Goal: Information Seeking & Learning: Learn about a topic

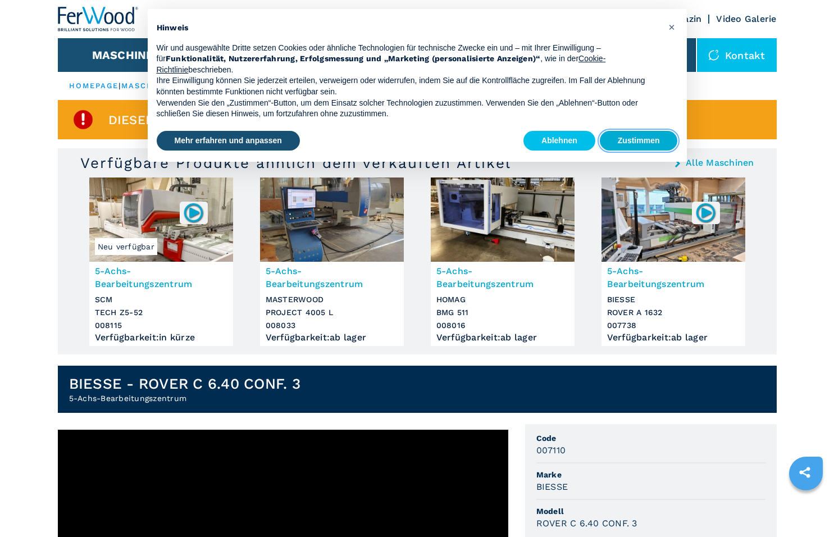
click at [652, 139] on button "Zustimmen" at bounding box center [639, 141] width 78 height 20
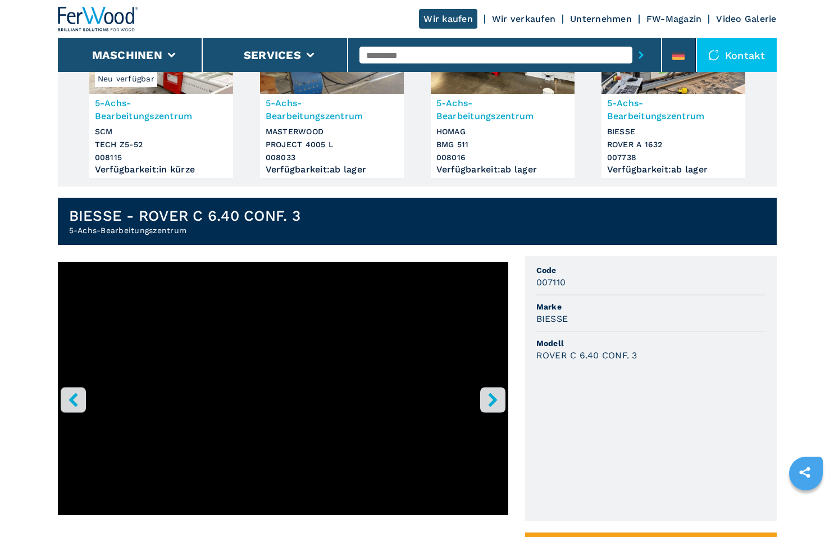
scroll to position [225, 0]
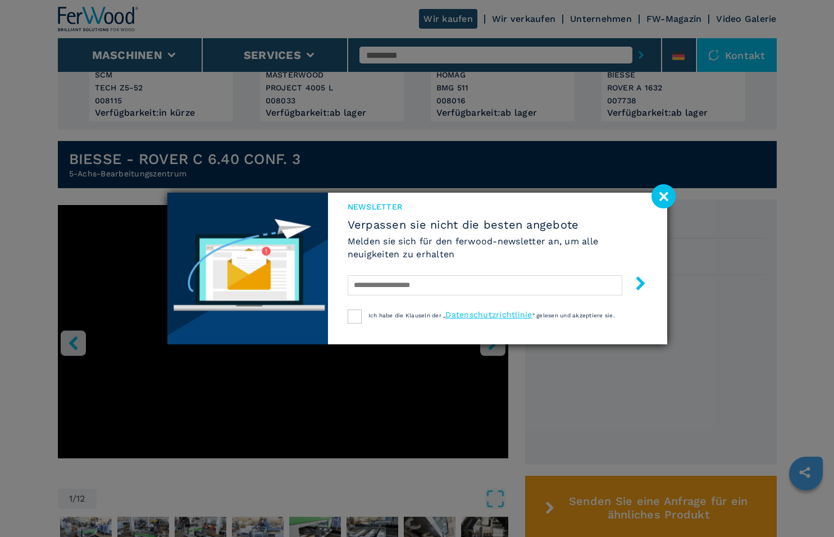
click at [658, 200] on image at bounding box center [664, 196] width 24 height 24
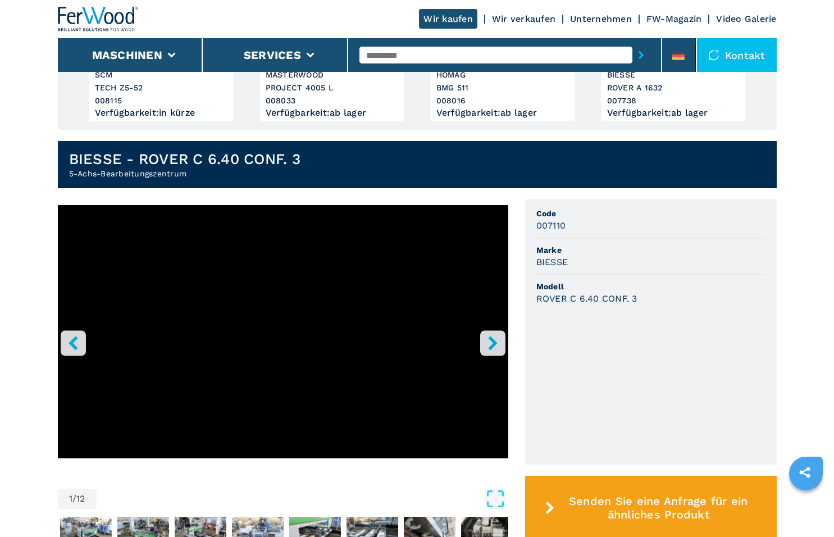
click at [496, 339] on icon "right-button" at bounding box center [493, 343] width 14 height 14
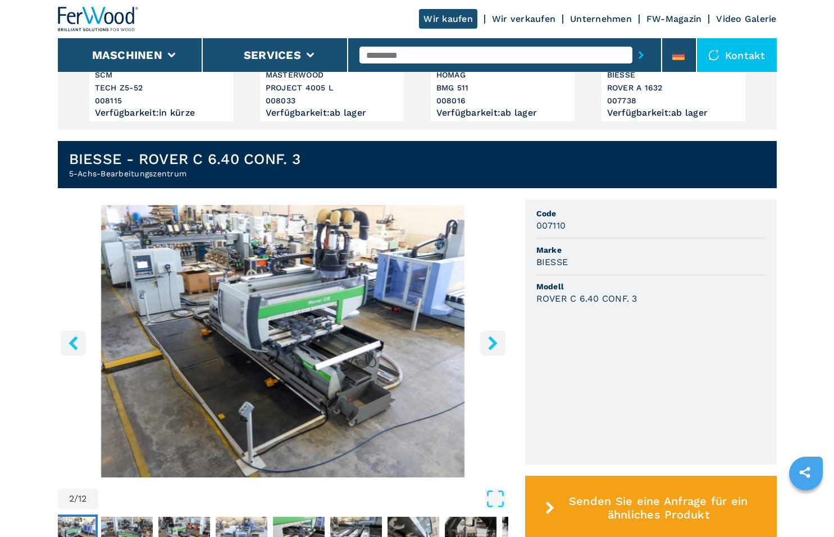
click at [496, 339] on icon "right-button" at bounding box center [493, 343] width 14 height 14
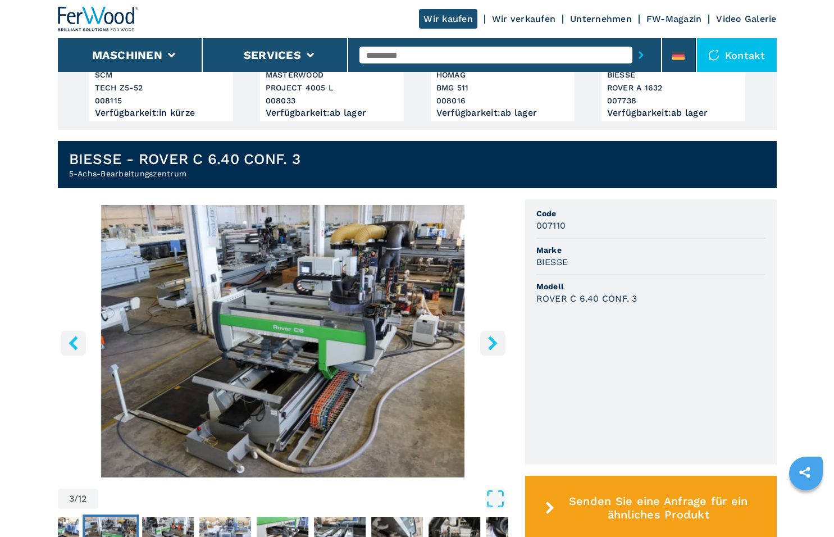
click at [496, 339] on icon "right-button" at bounding box center [493, 343] width 14 height 14
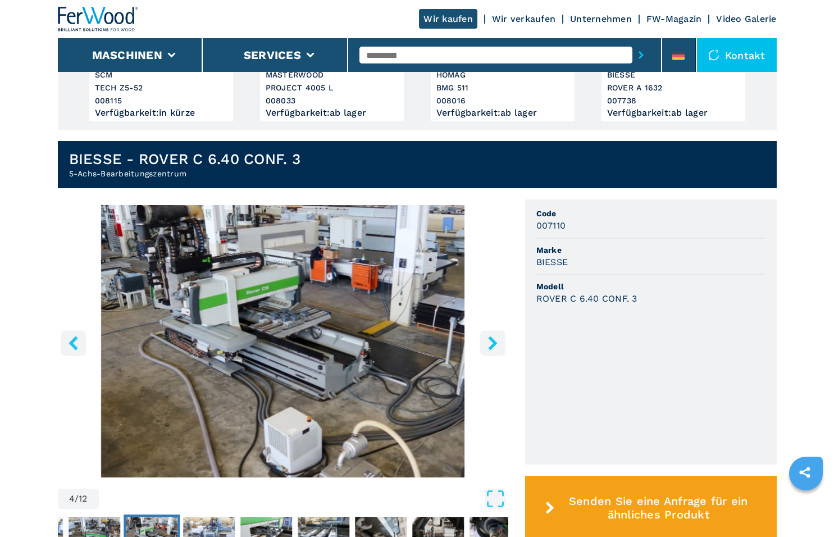
click at [493, 336] on icon "right-button" at bounding box center [493, 343] width 14 height 14
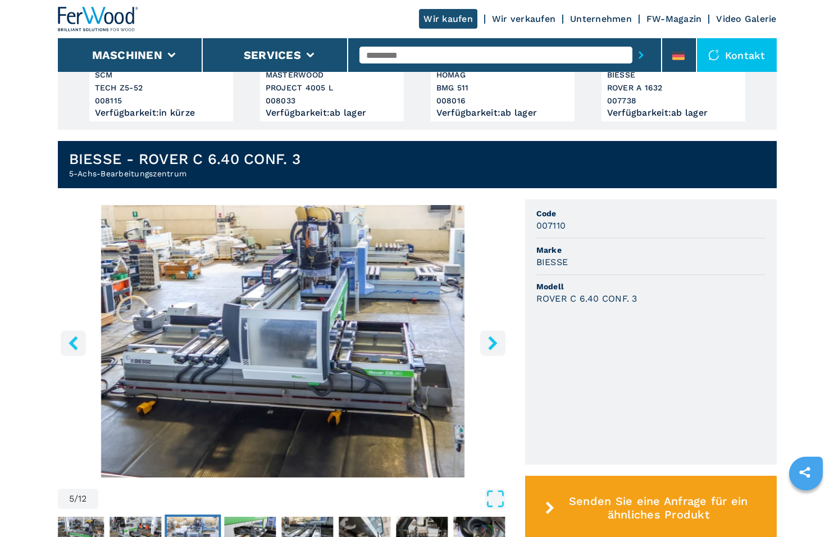
click at [493, 336] on icon "right-button" at bounding box center [493, 343] width 14 height 14
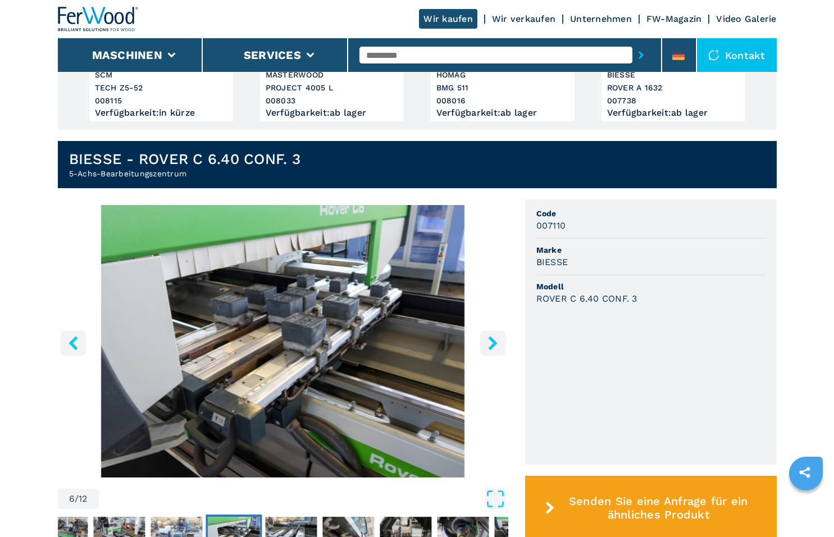
click at [493, 336] on icon "right-button" at bounding box center [493, 343] width 14 height 14
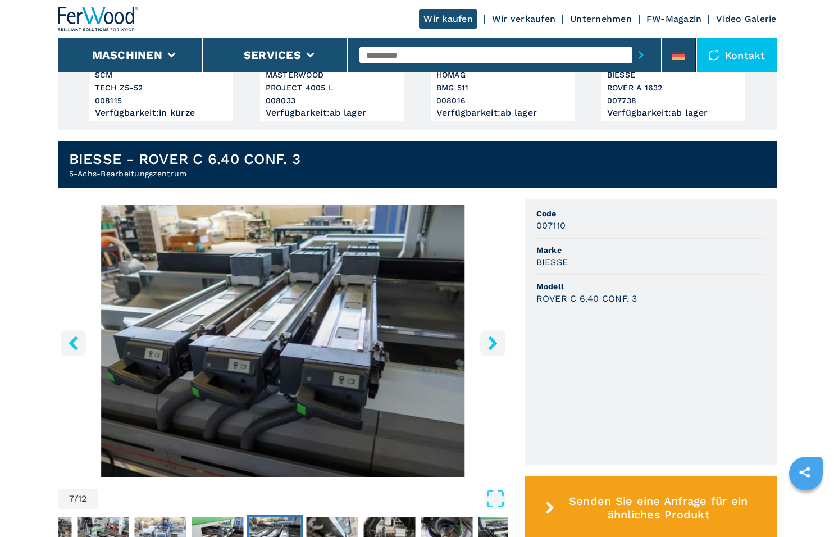
click at [493, 336] on icon "right-button" at bounding box center [493, 343] width 14 height 14
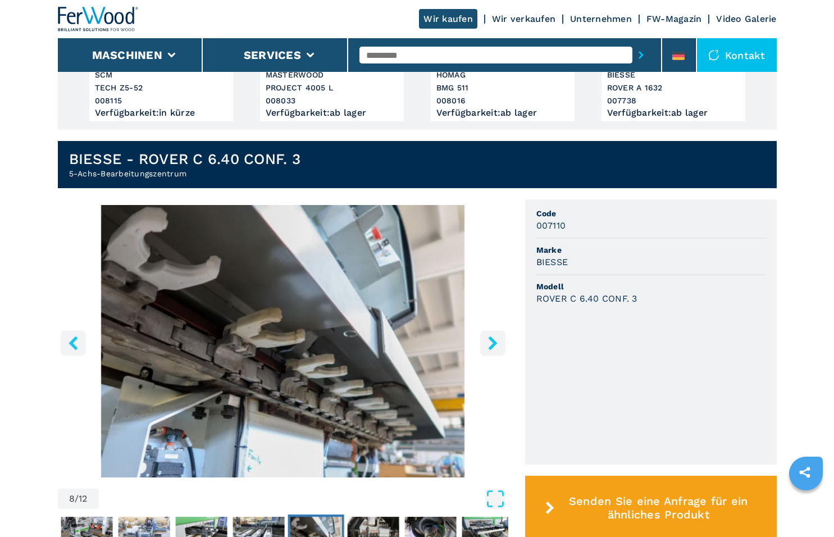
click at [493, 336] on icon "right-button" at bounding box center [493, 343] width 14 height 14
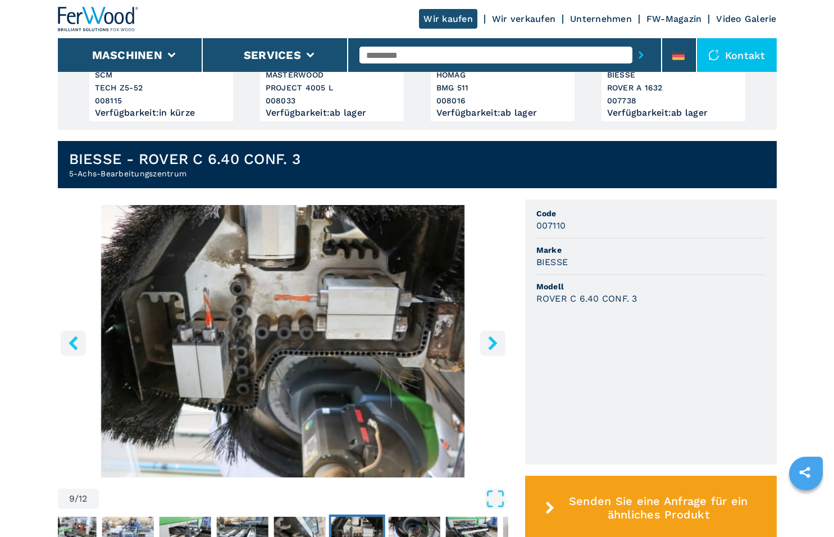
click at [489, 333] on button "right-button" at bounding box center [492, 342] width 25 height 25
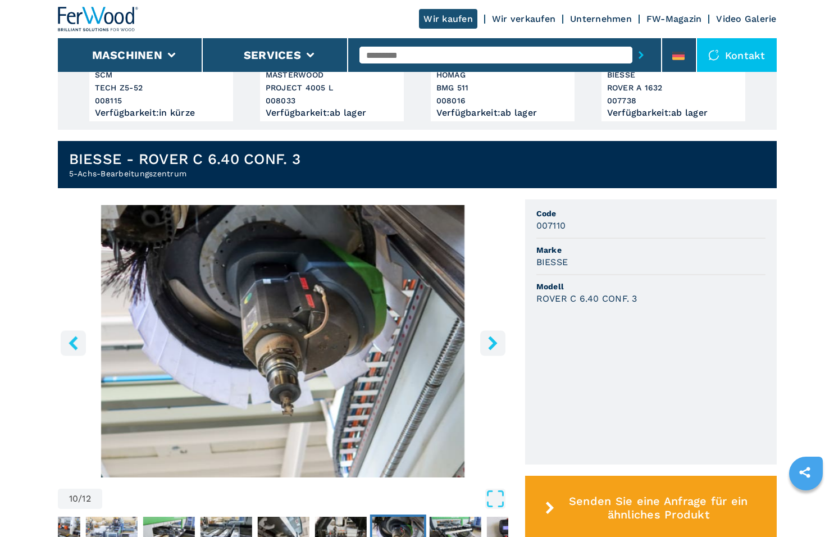
click at [489, 333] on button "right-button" at bounding box center [492, 342] width 25 height 25
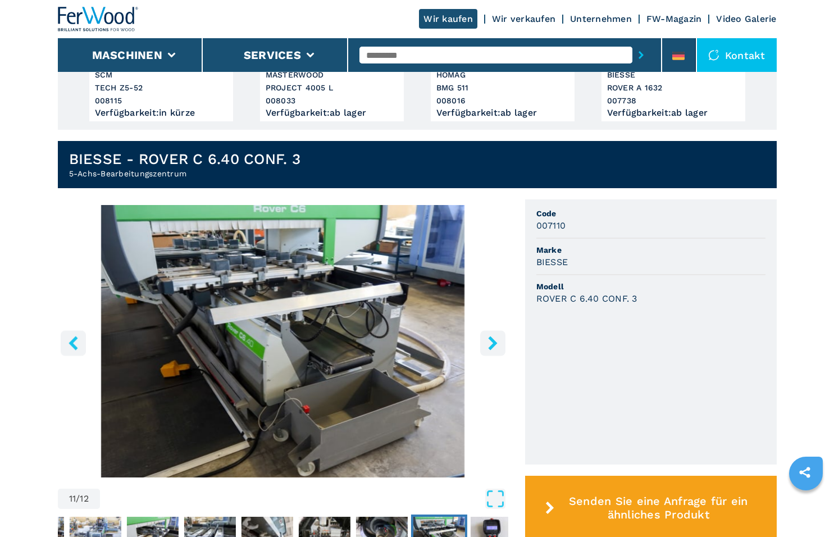
click at [489, 333] on button "right-button" at bounding box center [492, 342] width 25 height 25
